Goal: Find specific page/section: Find specific page/section

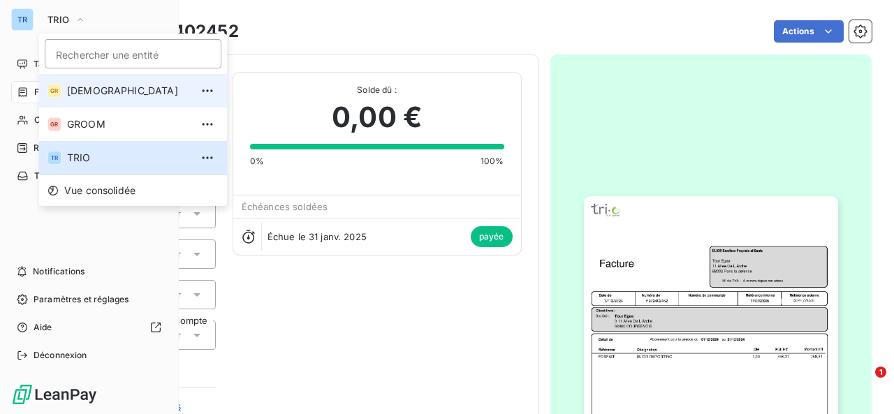
click at [78, 86] on span "[DEMOGRAPHIC_DATA]" at bounding box center [129, 91] width 124 height 14
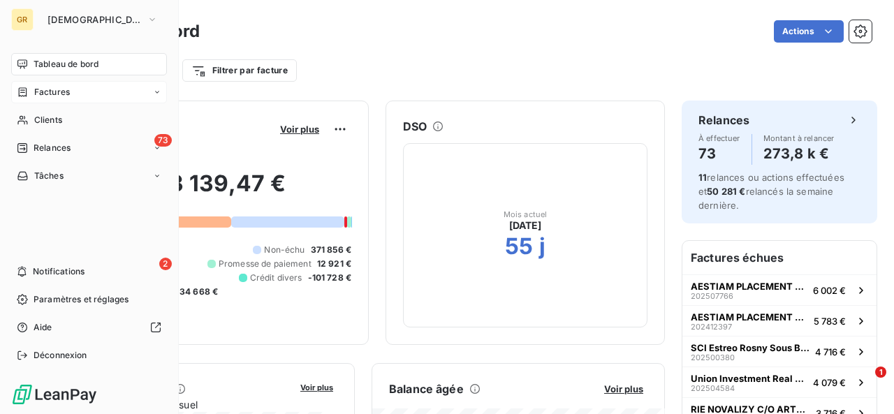
click at [59, 93] on span "Factures" at bounding box center [52, 92] width 36 height 13
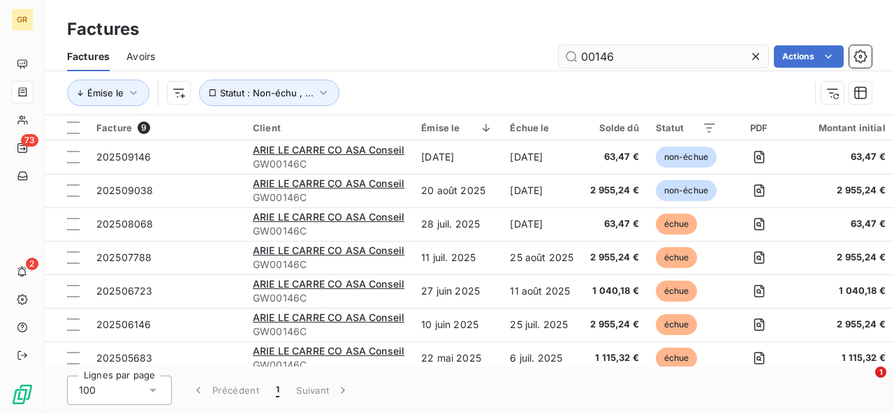
click at [642, 58] on input "00146" at bounding box center [663, 56] width 209 height 22
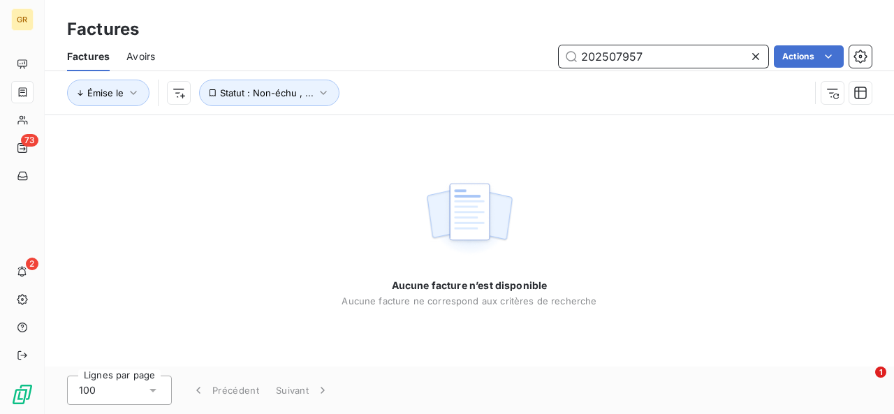
type input "202507957"
drag, startPoint x: 633, startPoint y: 54, endPoint x: 566, endPoint y: 47, distance: 67.4
click at [566, 47] on input "202507957" at bounding box center [663, 56] width 209 height 22
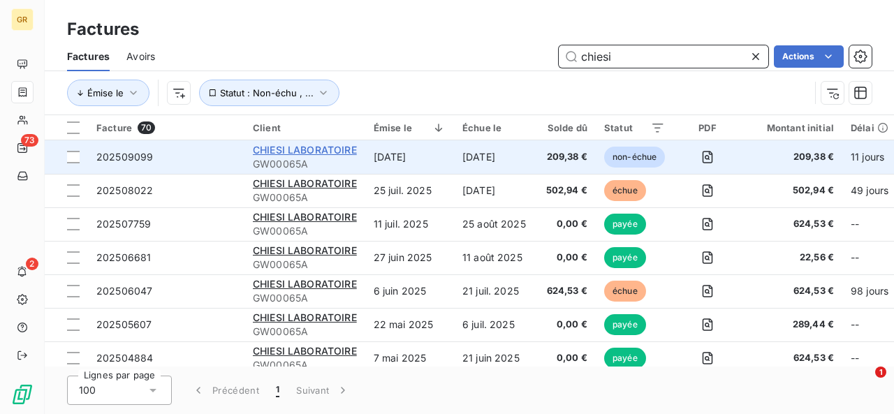
type input "chiesi"
click at [337, 152] on span "CHIESI LABORATOIRE" at bounding box center [305, 150] width 104 height 12
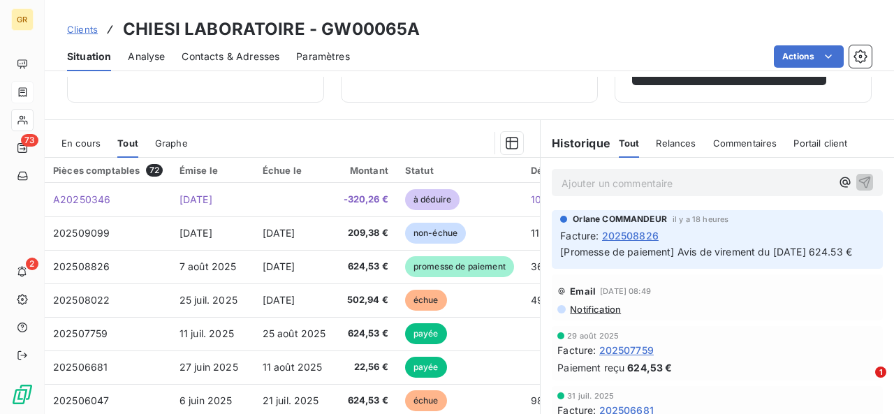
scroll to position [293, 0]
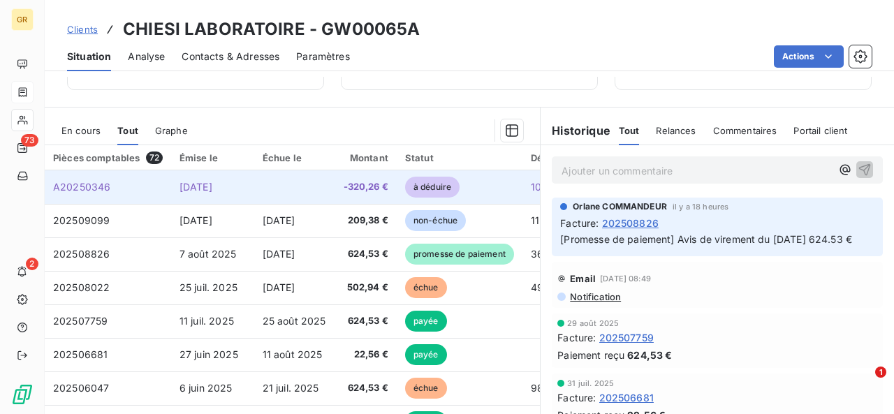
click at [284, 191] on td at bounding box center [294, 187] width 81 height 34
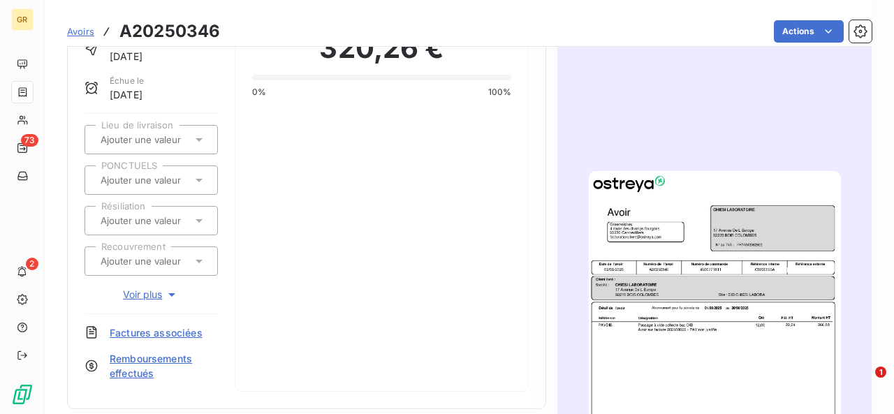
scroll to position [102, 0]
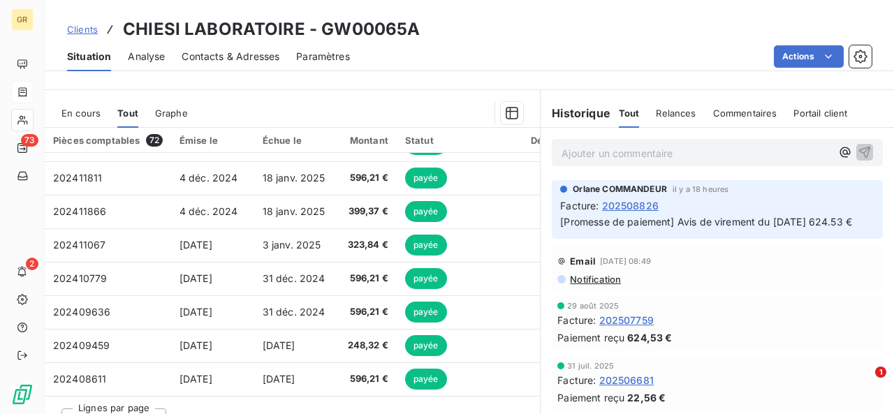
scroll to position [333, 0]
